Goal: Navigation & Orientation: Find specific page/section

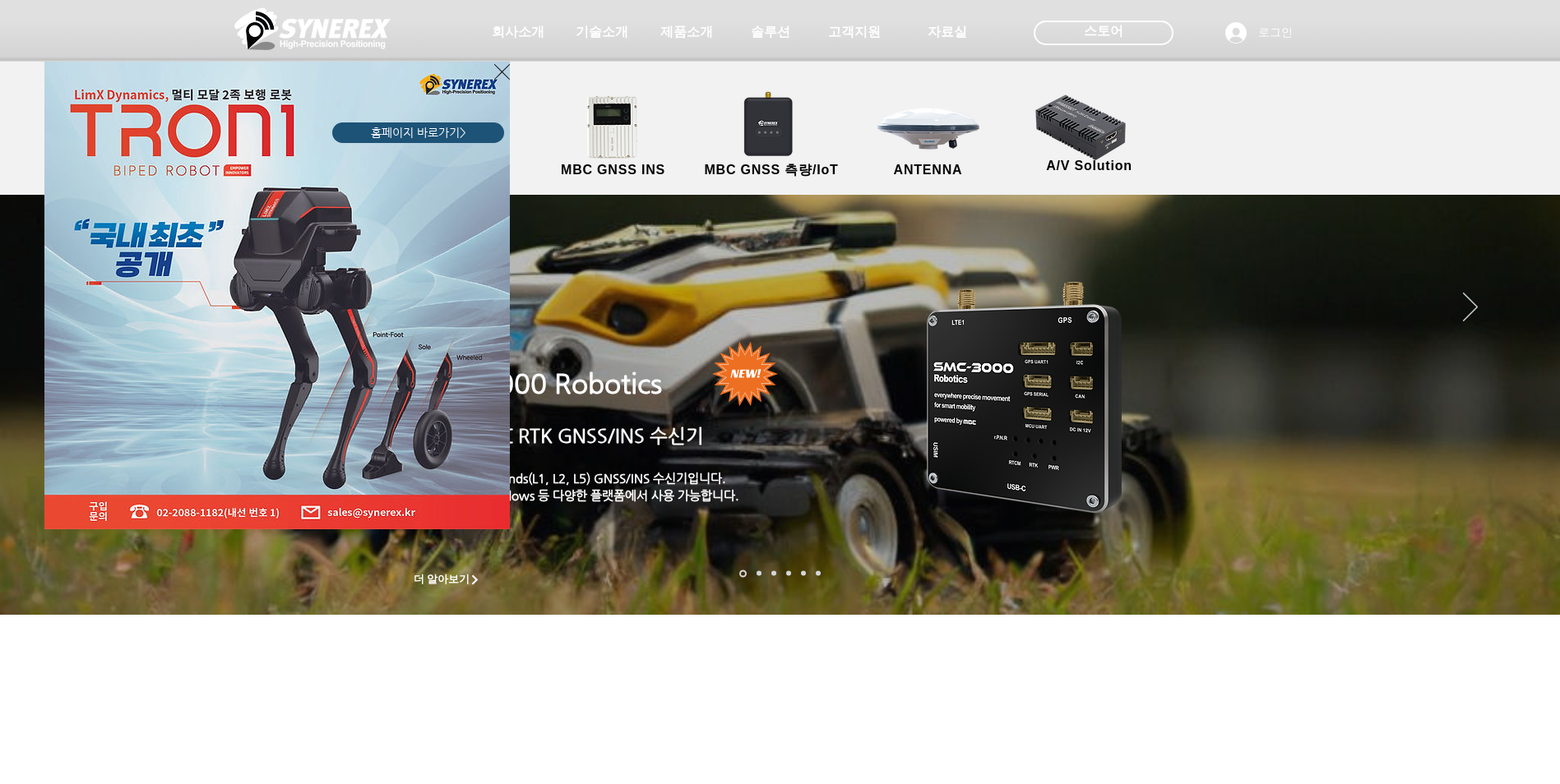
click at [494, 70] on icon "사이트로 돌아가기" at bounding box center [502, 72] width 16 height 21
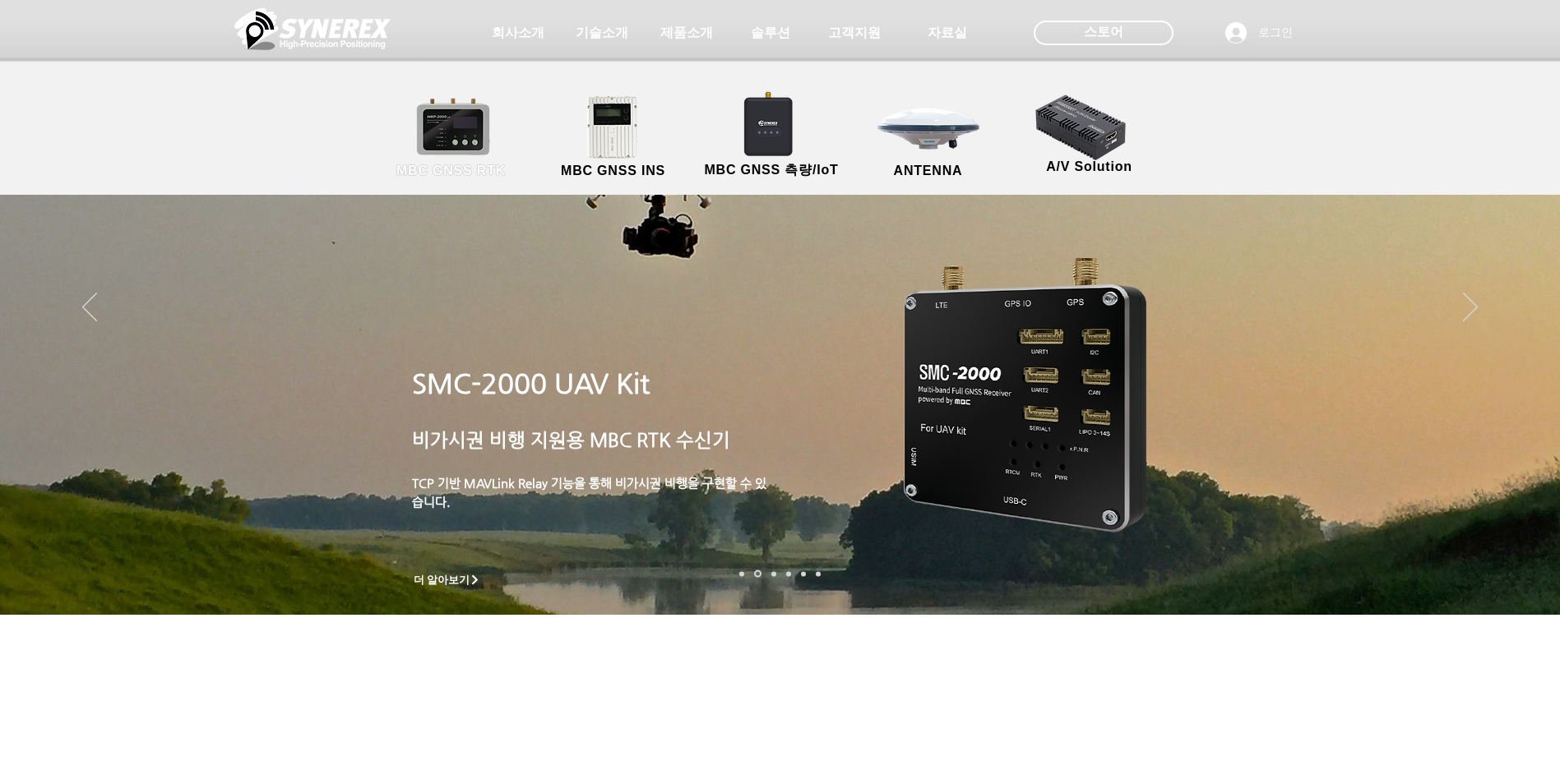
click at [442, 168] on span "MBC GNSS RTK" at bounding box center [451, 170] width 110 height 15
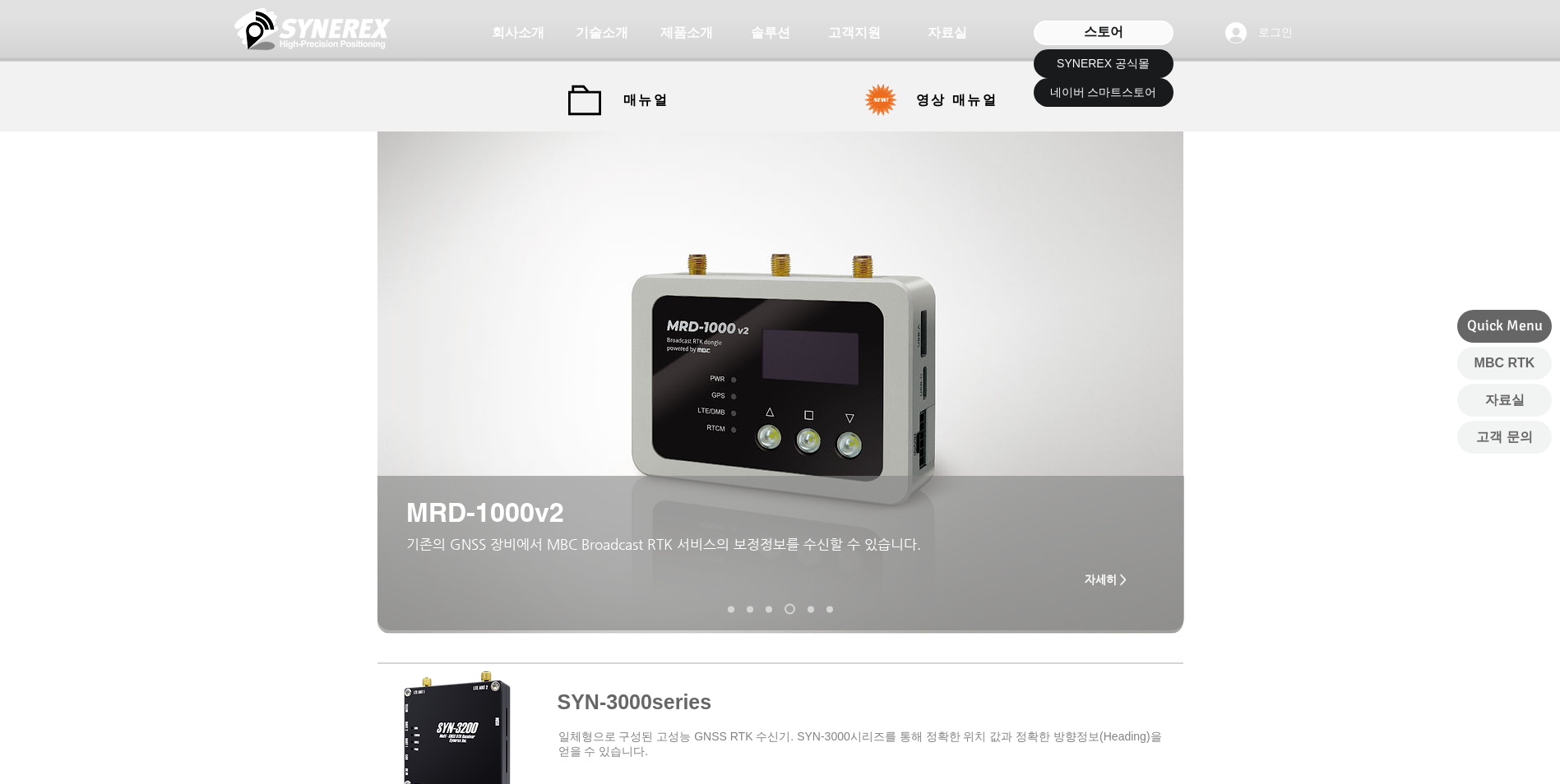
click at [1121, 30] on span "스토어" at bounding box center [1104, 32] width 40 height 18
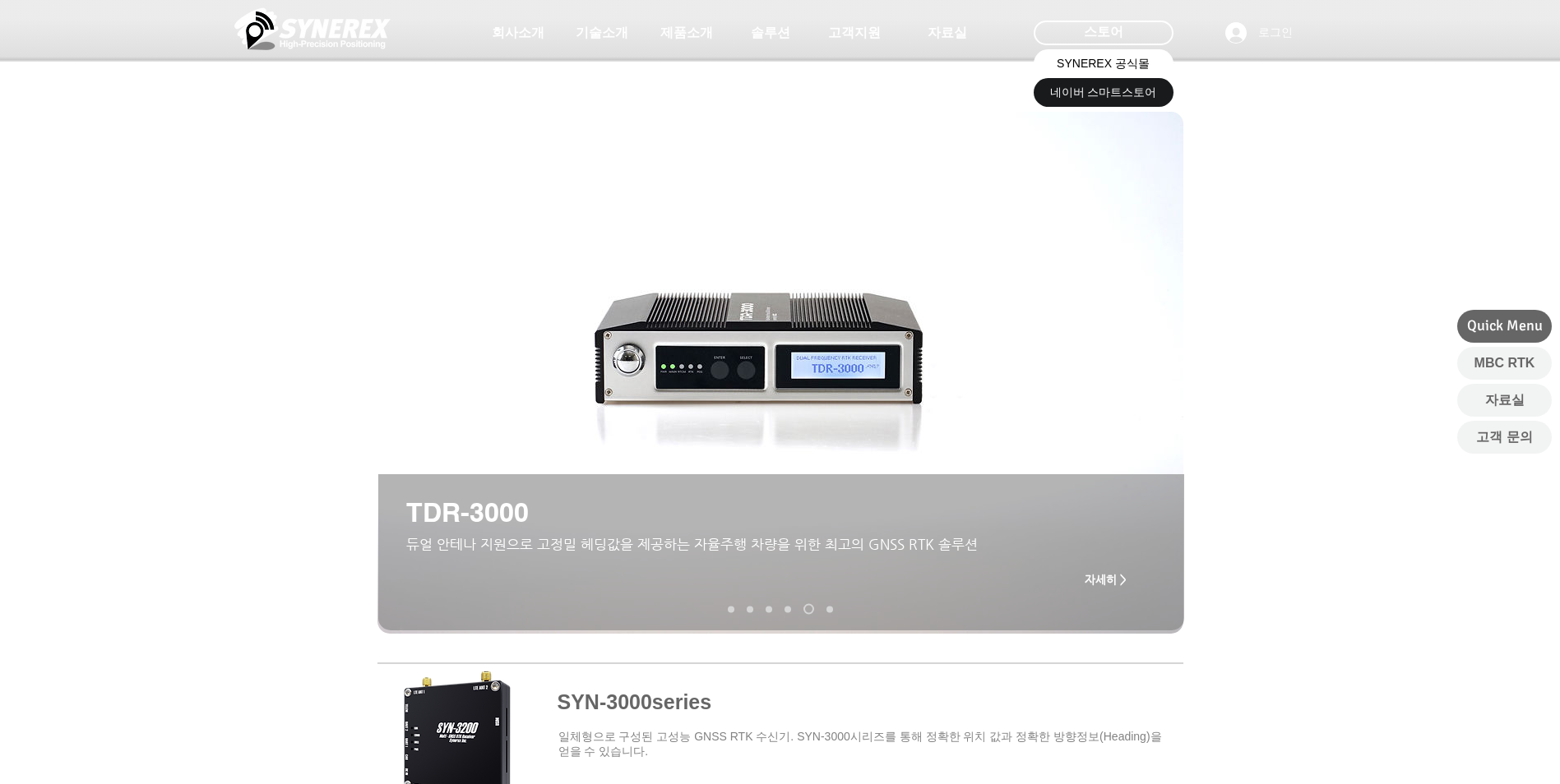
click at [1113, 65] on span "SYNEREX 공식몰" at bounding box center [1103, 64] width 93 height 16
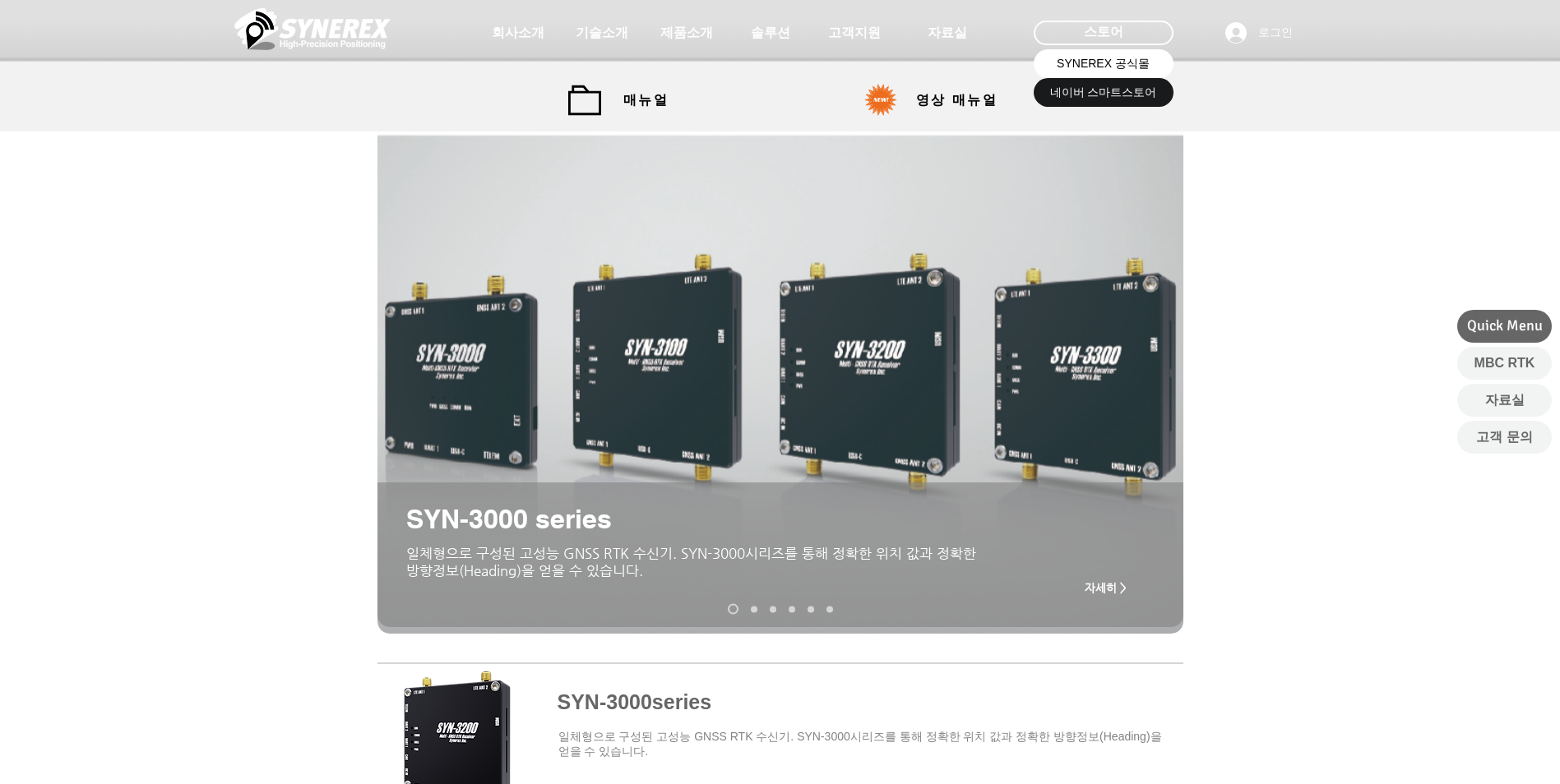
click at [1111, 57] on span "SYNEREX 공식몰" at bounding box center [1103, 64] width 93 height 16
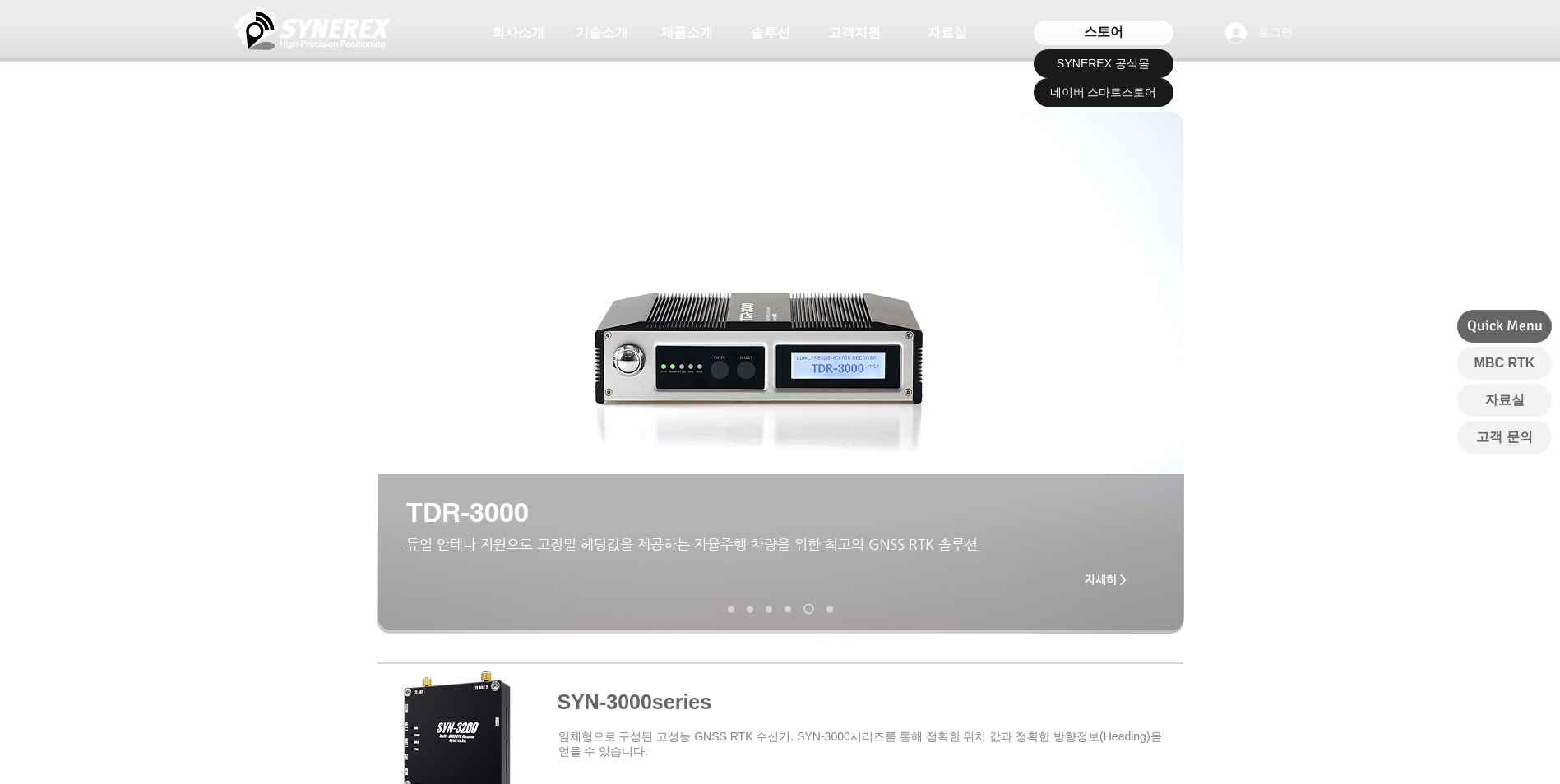
click at [1114, 31] on span "스토어" at bounding box center [1104, 32] width 40 height 18
click at [1113, 61] on span "SYNEREX 공식몰" at bounding box center [1103, 64] width 93 height 16
